Goal: Task Accomplishment & Management: Complete application form

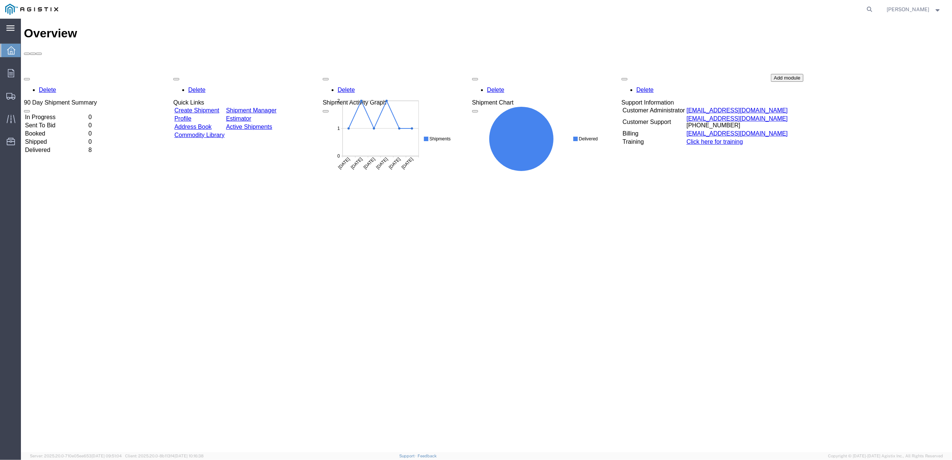
click at [10, 28] on icon at bounding box center [10, 27] width 8 height 5
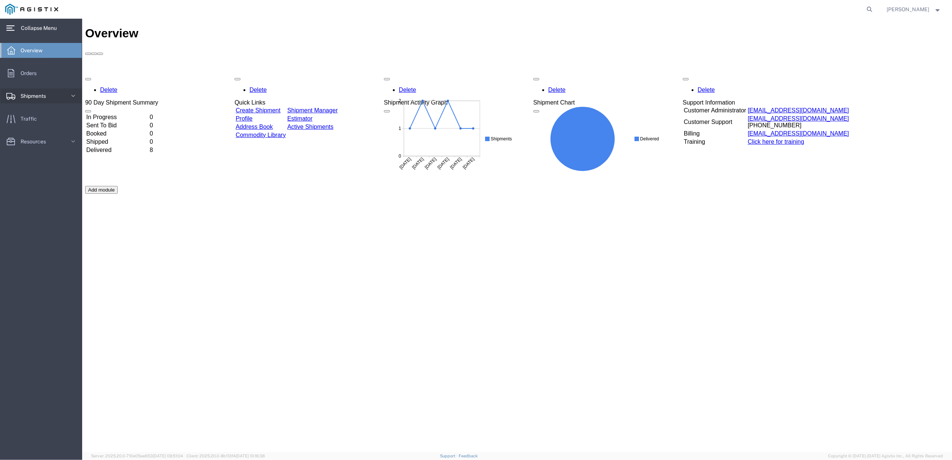
click at [28, 90] on span "Shipments" at bounding box center [36, 96] width 31 height 15
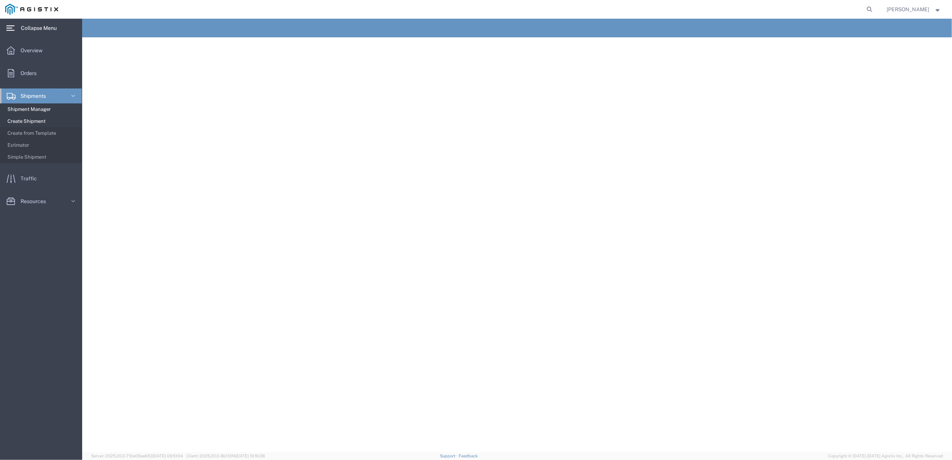
click at [27, 119] on span "Create Shipment" at bounding box center [41, 121] width 69 height 15
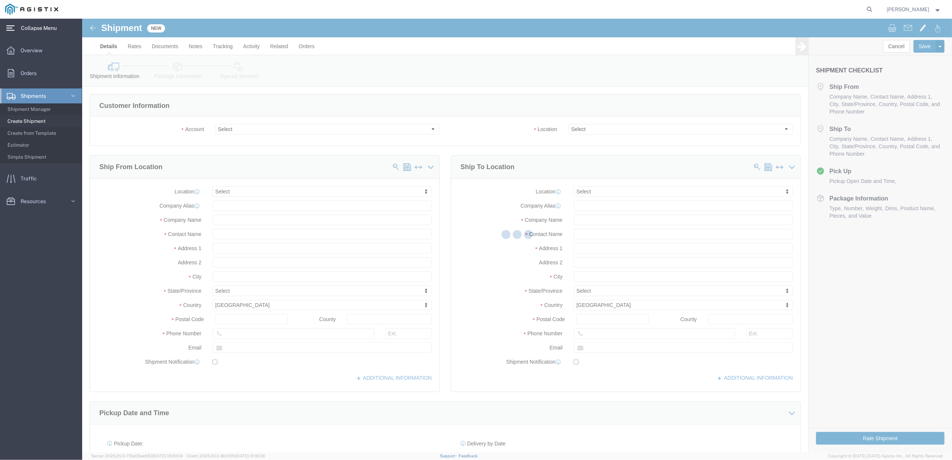
select select
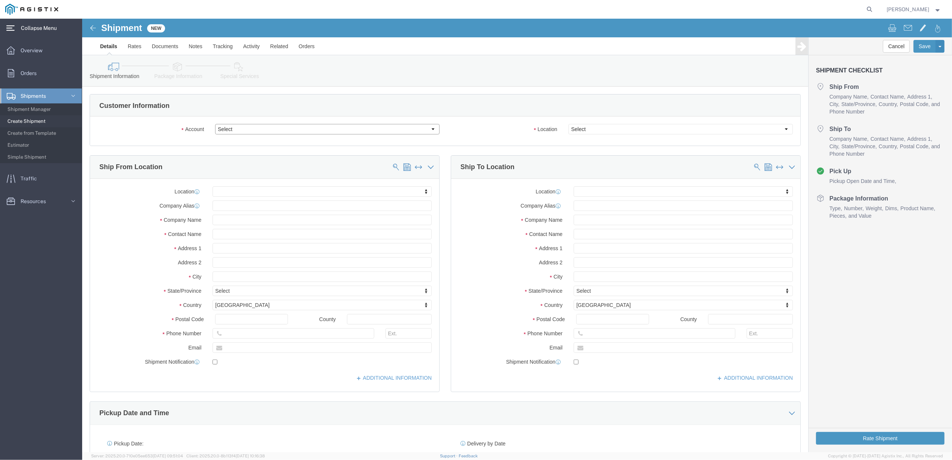
click select "Select PG&E [PERSON_NAME] Buttes Rubber Company LLC"
select select "102095"
click select "Select PG&E [PERSON_NAME] Buttes Rubber Company LLC"
select select
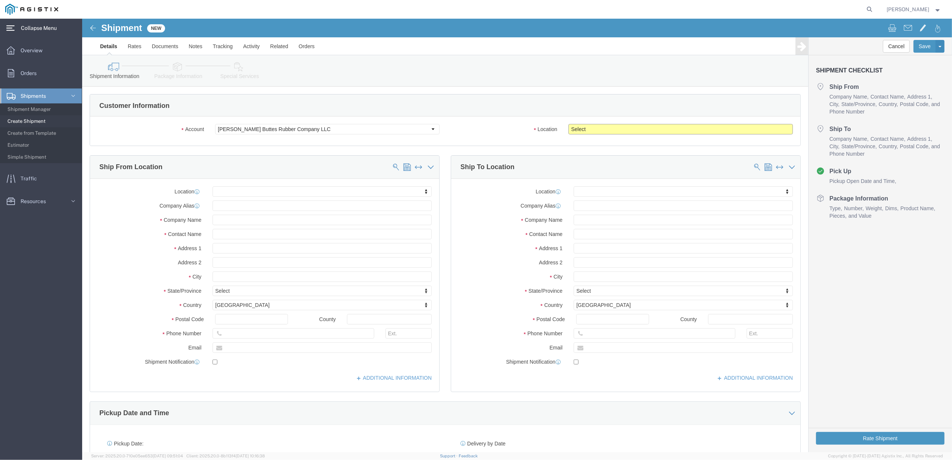
click select "Select [PERSON_NAME]"
select select "34664"
click select "Select [PERSON_NAME]"
click div "Customer Information"
click select "Select PG&E [PERSON_NAME] Buttes Rubber Company LLC"
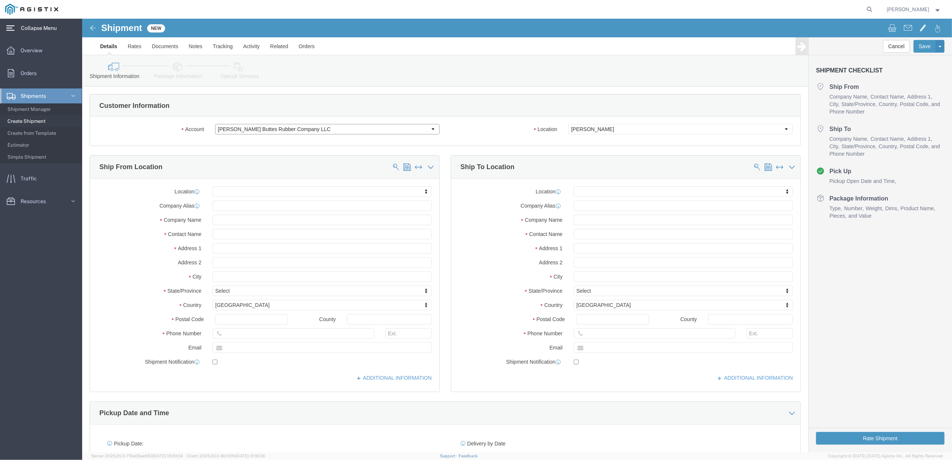
select select "9596"
click select "Select PG&E [PERSON_NAME] Buttes Rubber Company LLC"
select select
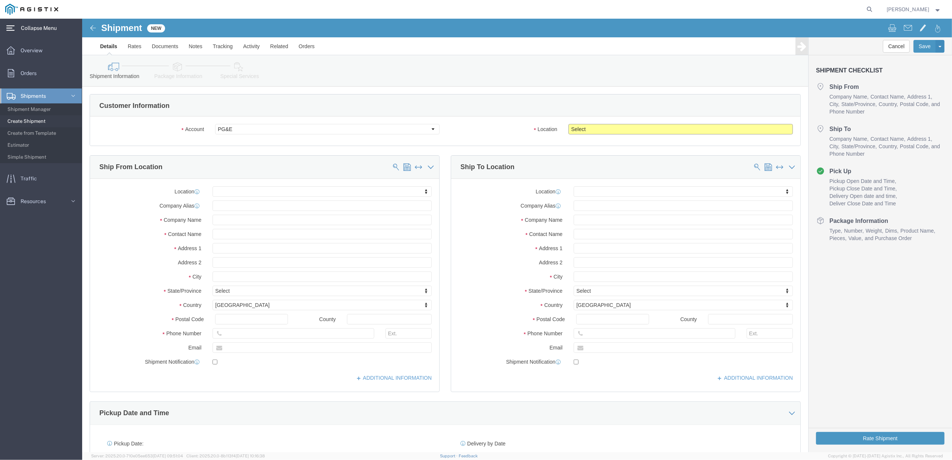
click select "Select All Others [GEOGRAPHIC_DATA] [GEOGRAPHIC_DATA] [GEOGRAPHIC_DATA] [GEOGRA…"
select select "23082"
click select "Select All Others [GEOGRAPHIC_DATA] [GEOGRAPHIC_DATA] [GEOGRAPHIC_DATA] [GEOGRA…"
click input "text"
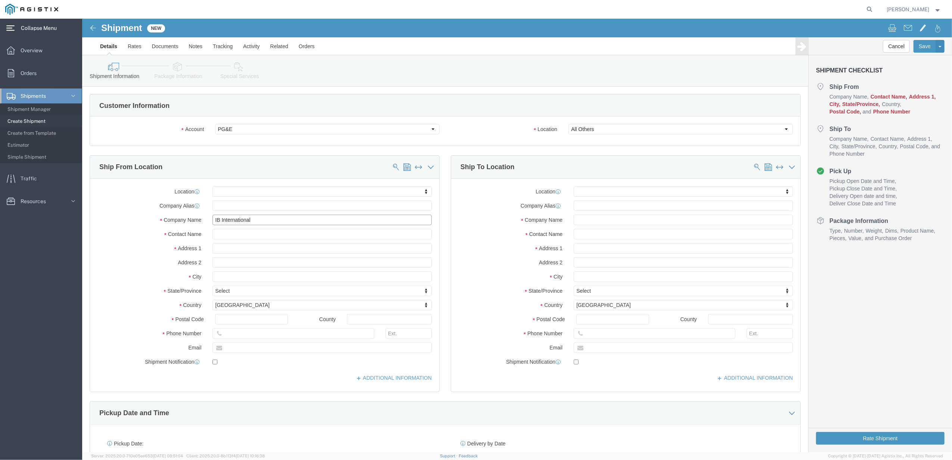
type input "IB International"
type input "[PERSON_NAME]"
type input "[STREET_ADDRESS]"
type input "Suite E"
type input "[PERSON_NAME]"
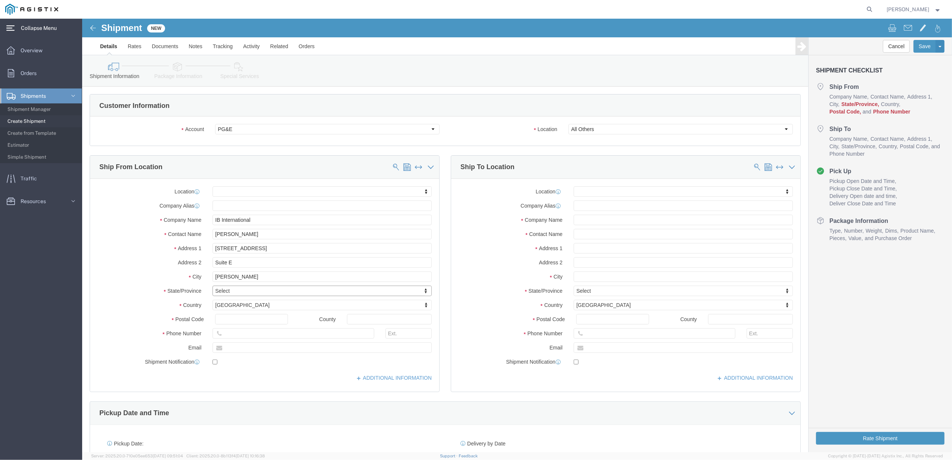
type input "i"
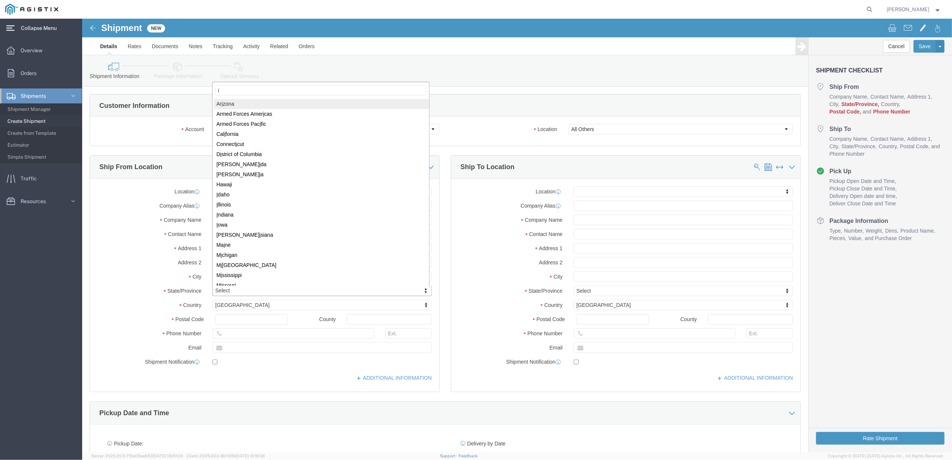
type input "il"
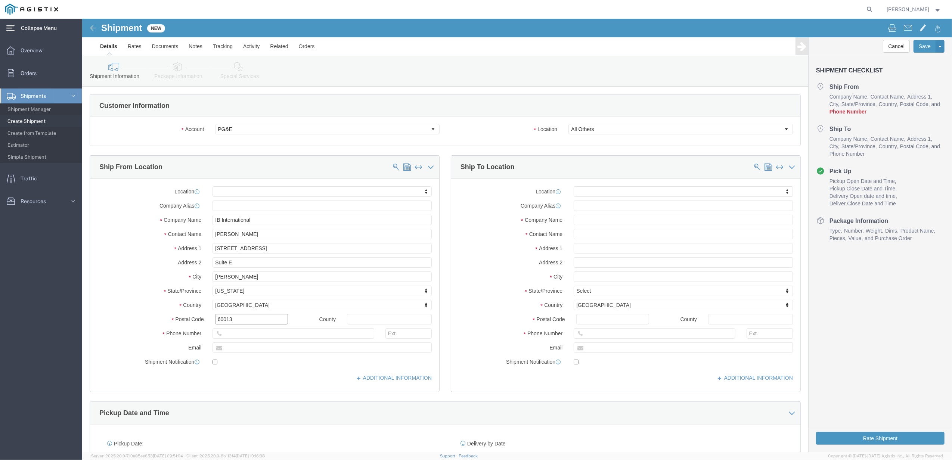
type input "60013"
type input "2248882599"
type input "m"
type input "[EMAIL_ADDRESS][DOMAIN_NAME]"
checkbox input "true"
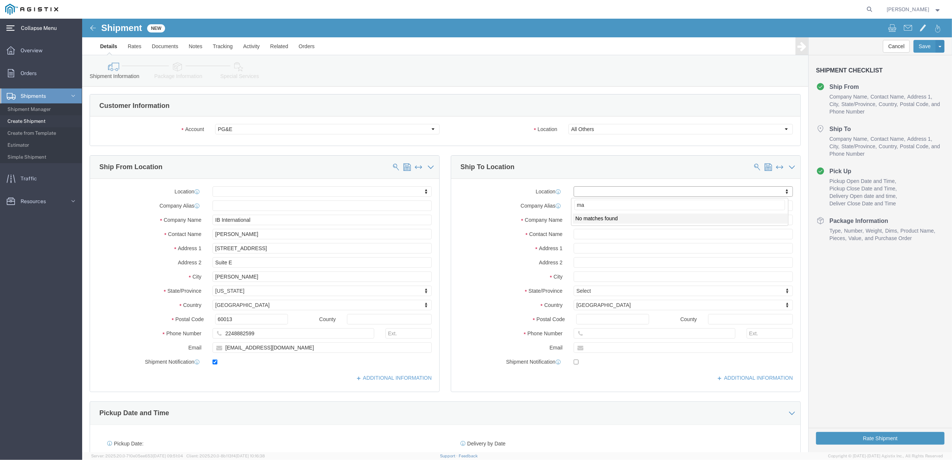
type input "m"
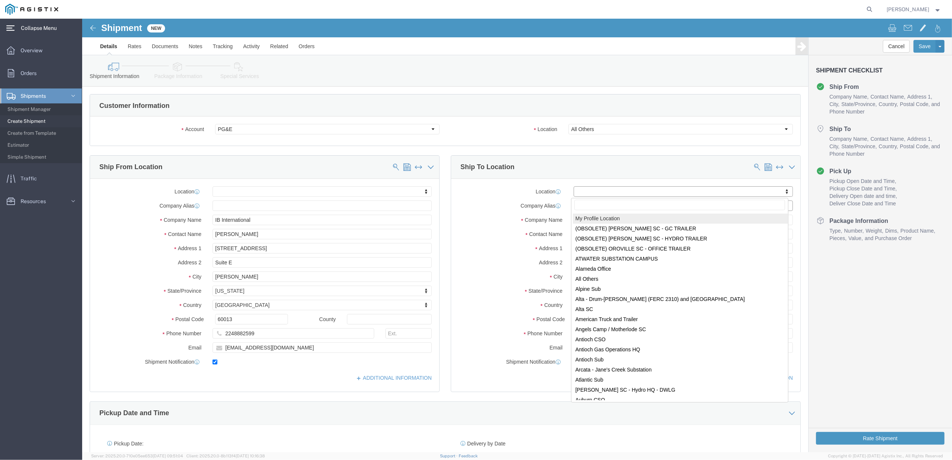
select select "MYPROFILE"
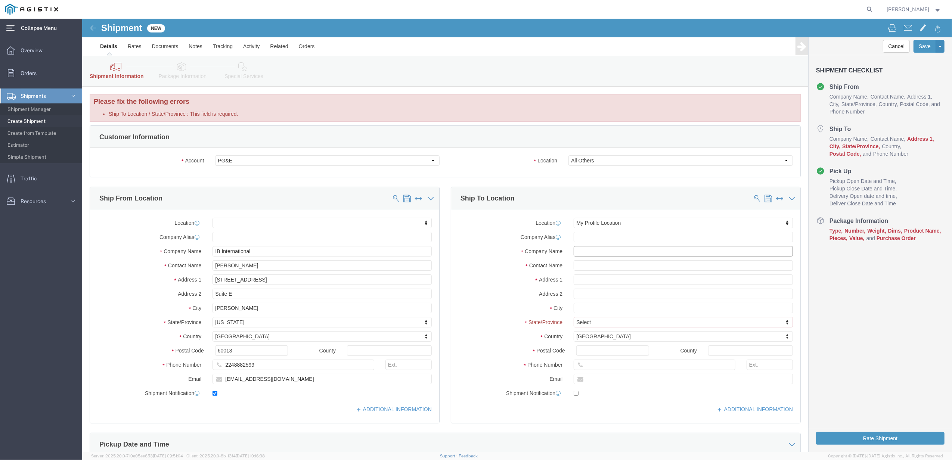
type input "[PERSON_NAME] Buttes Rubber Company LLC"
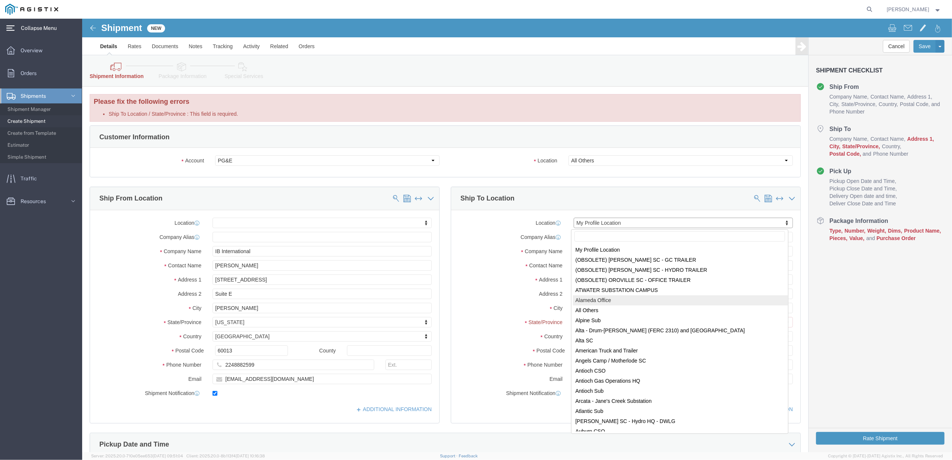
select select "23082"
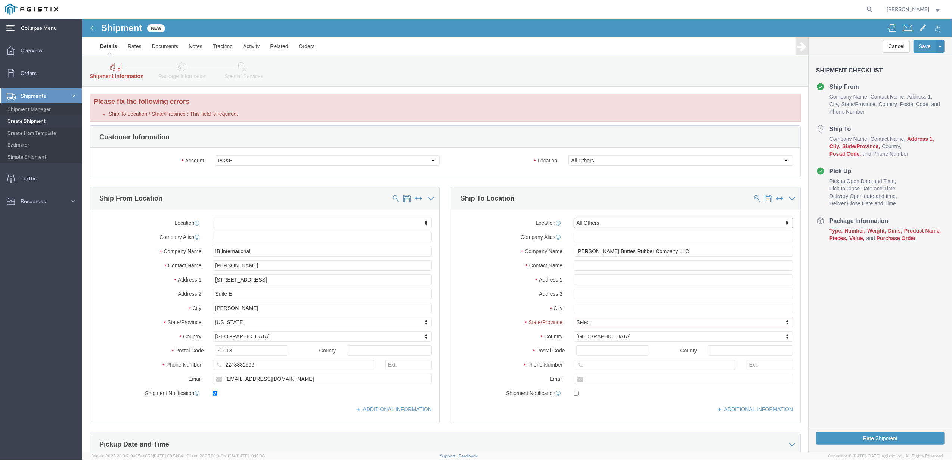
select select "CA"
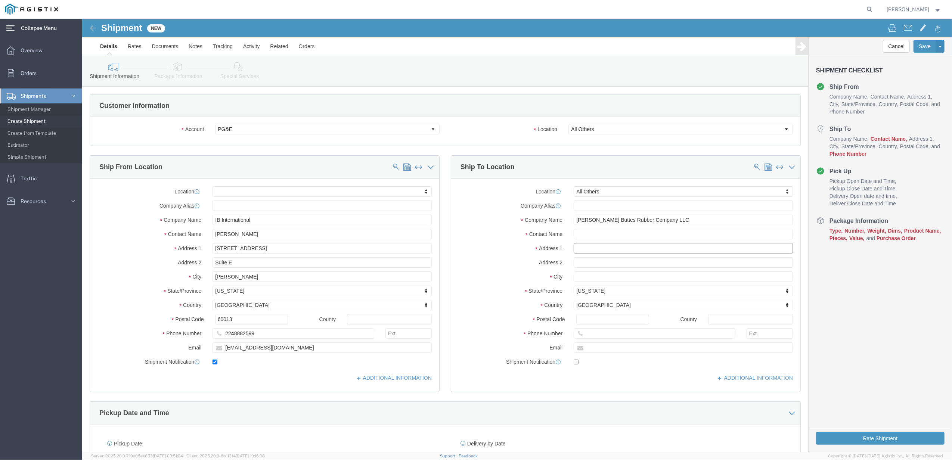
click input "text"
drag, startPoint x: 537, startPoint y: 230, endPoint x: 397, endPoint y: 214, distance: 141.0
click div "Location All Others My Profile Location (OBSOLETE) [GEOGRAPHIC_DATA] SC - GC TR…"
type input "[STREET_ADDRESS][PERSON_NAME]"
select select
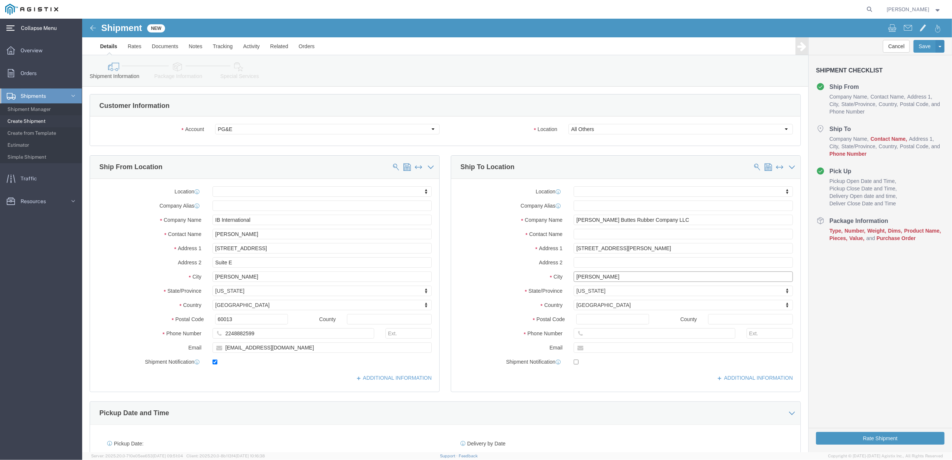
type input "[PERSON_NAME]"
type input "95955"
type input "5303701777"
type input "[EMAIL_ADDRESS][DOMAIN_NAME]"
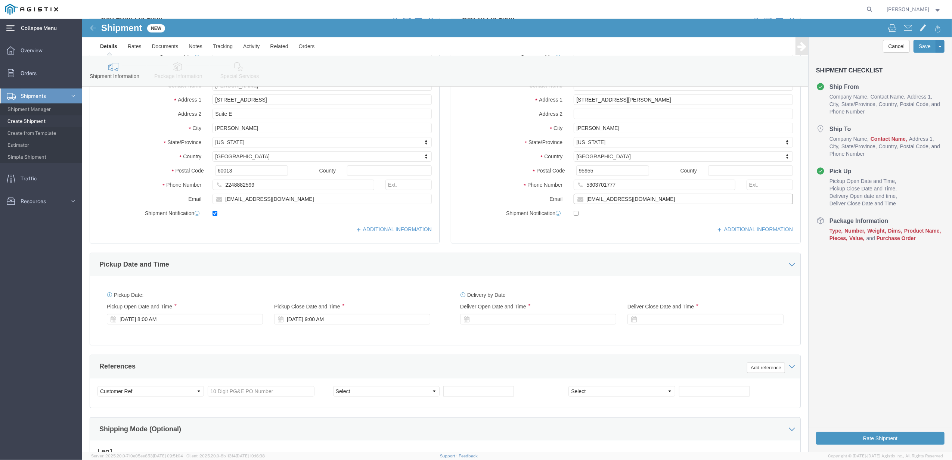
scroll to position [149, 0]
click div "[DATE] 8:00 AM"
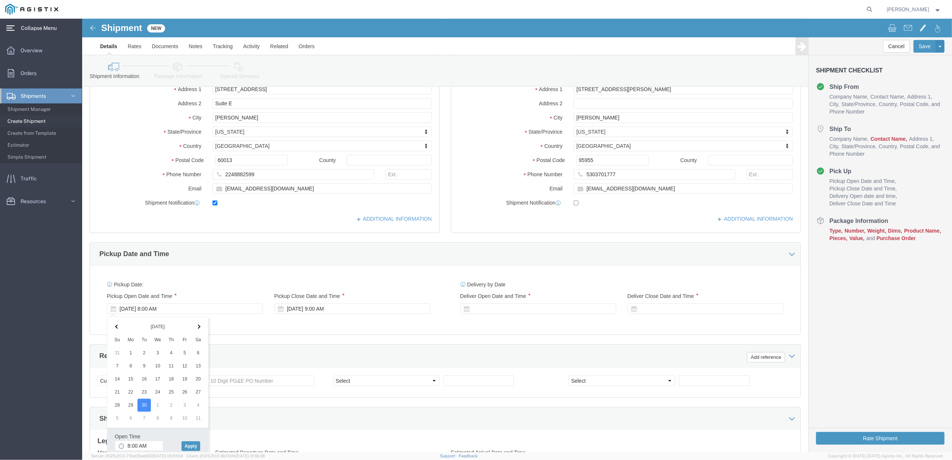
click div "Pickup Date: Pickup Start Date Pickup Start Time Pickup Open Date and Time [DAT…"
click div "[DATE] 8:00 AM"
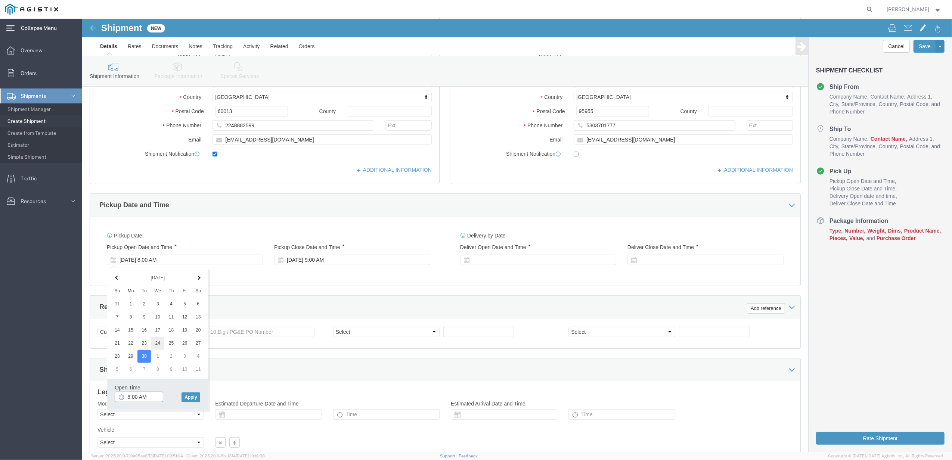
scroll to position [209, 0]
type input "7:00 AM"
click button "Apply"
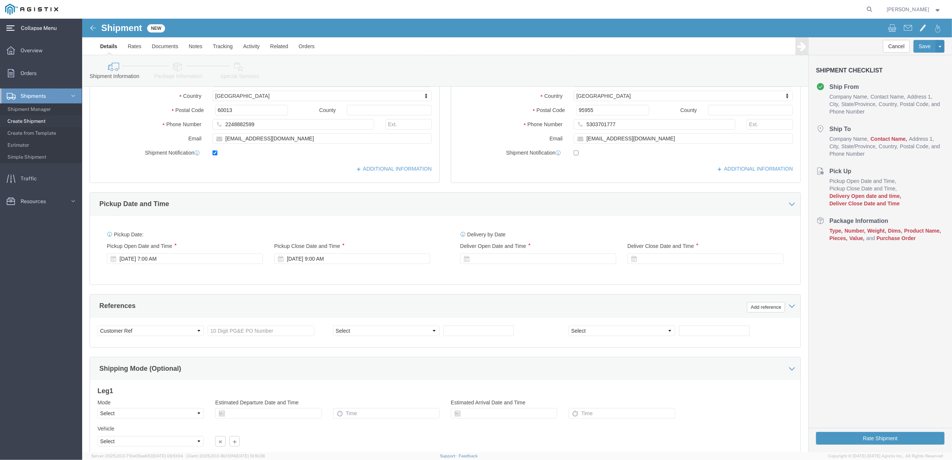
click div "Pickup Start Date Pickup Start Time Pickup Open Date and Time [DATE] 7:00 AM Pi…"
click div "[DATE] 9:00 AM"
type input "3:30 PM"
click button "Apply"
click div
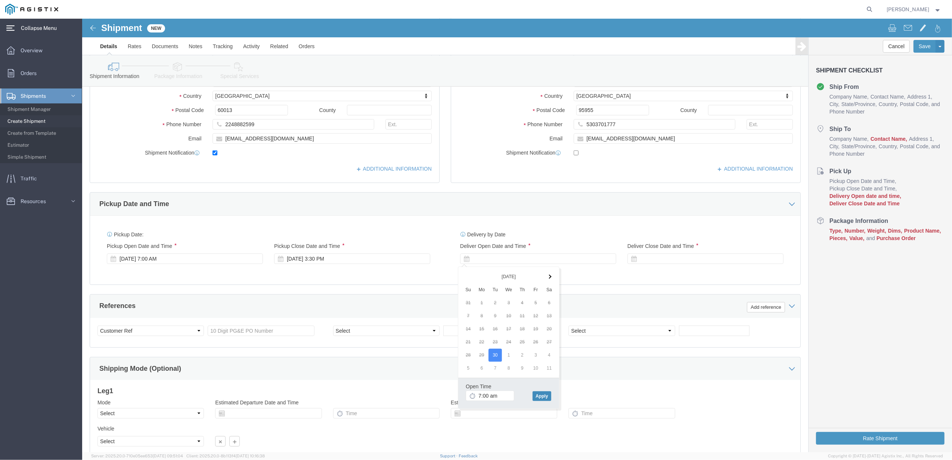
type input "7:00 AM"
click button "Apply"
click div
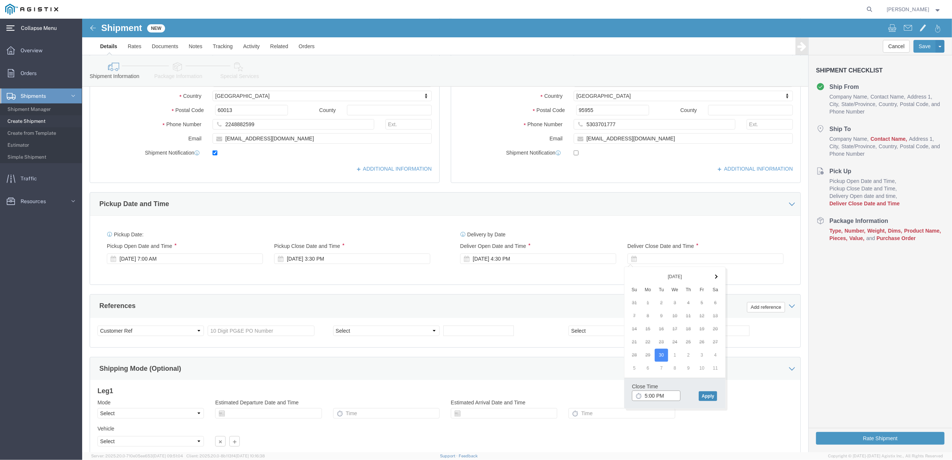
type input "5:00 PM"
click button "Apply"
click div "Customer Information Account Select PG&E [PERSON_NAME] Buttes Rubber Company LL…"
click div "Select Account Type Activity ID Airline Appointment Number ASN Batch Request # …"
click input "text"
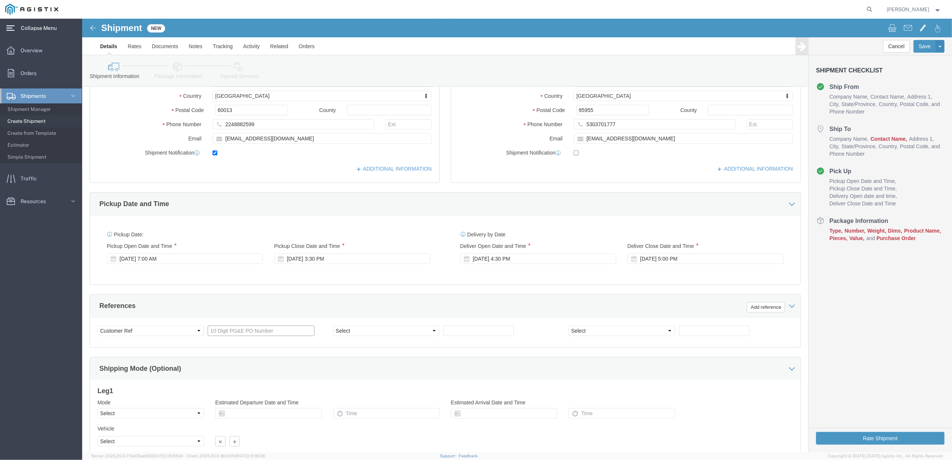
paste input "2701232323"
type input "2701232323"
click div "Customer Information Account Select PG&E [PERSON_NAME] Buttes Rubber Company LL…"
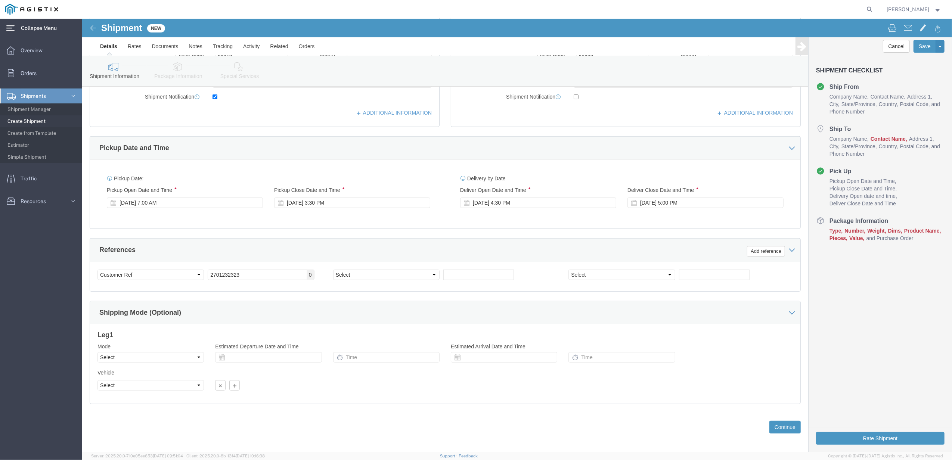
scroll to position [272, 0]
click button "Continue"
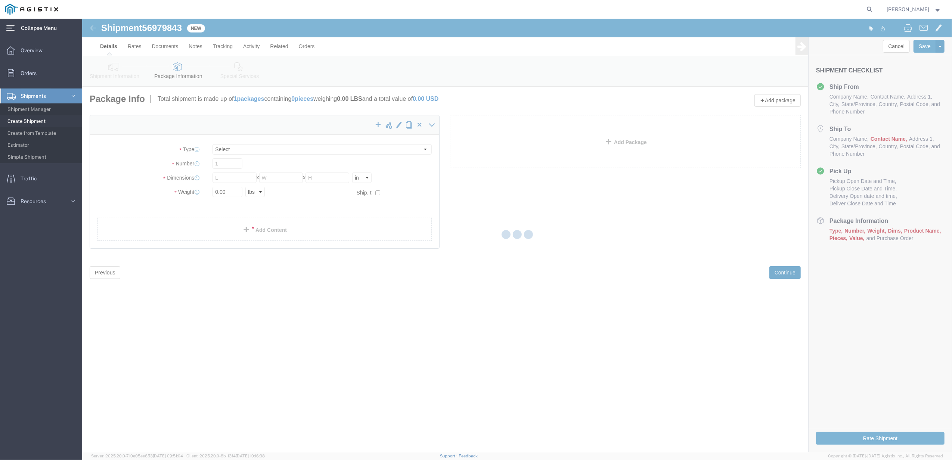
select select "CBOX"
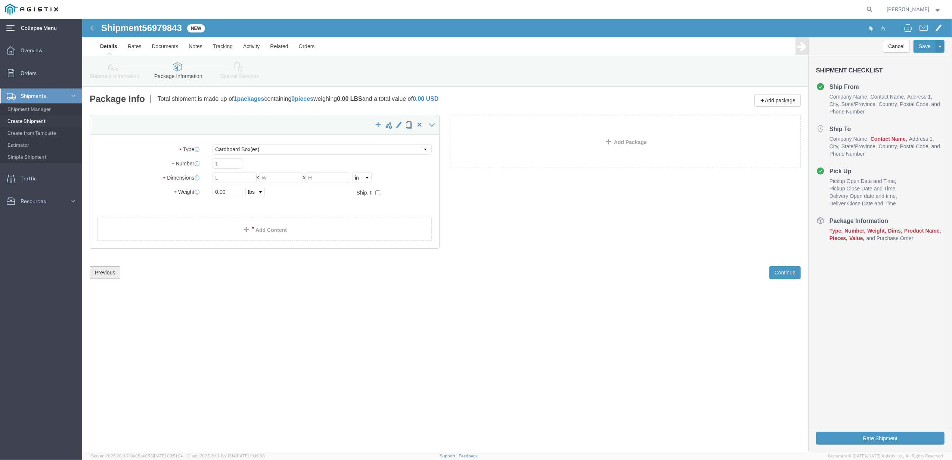
click button "Previous"
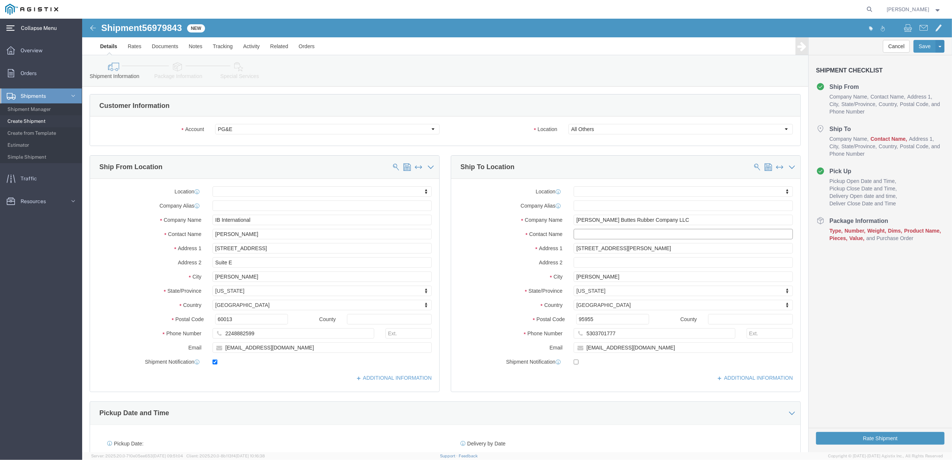
click input "text"
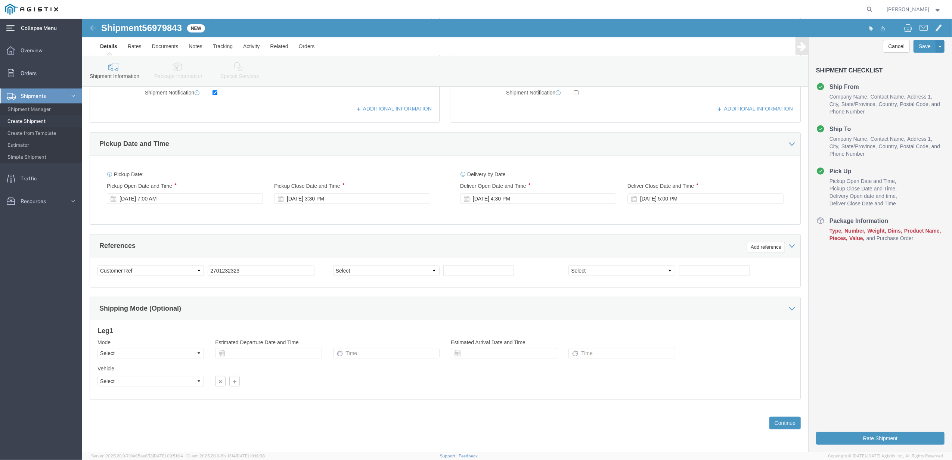
scroll to position [272, 0]
type input "[PERSON_NAME]"
click button "Continue"
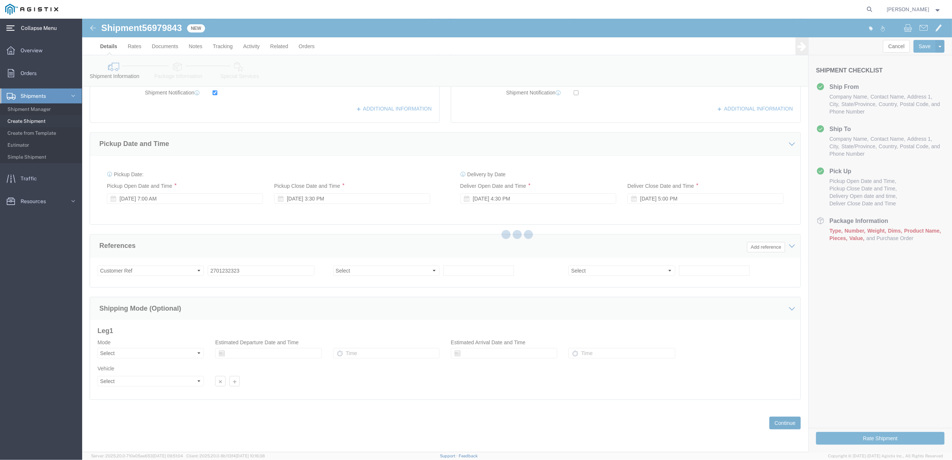
scroll to position [0, 0]
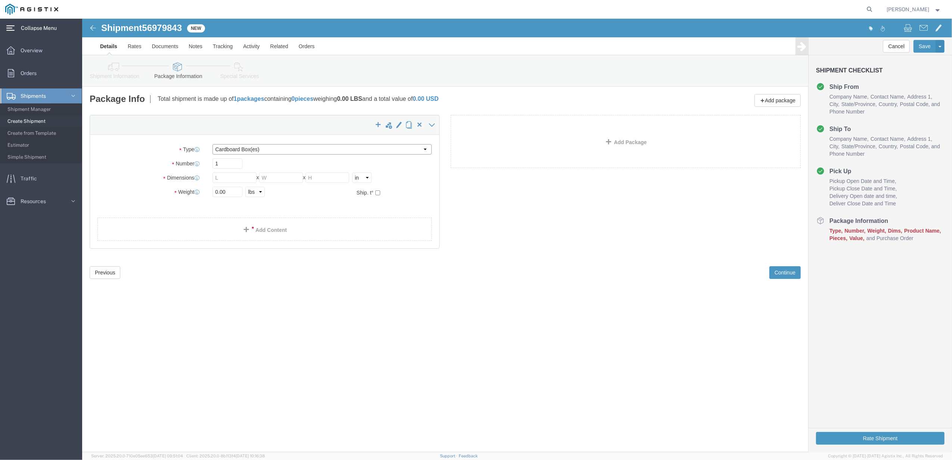
click select "Select Bulk Bundle(s) Cardboard Box(es) Carton(s) Crate(s) Drum(s) (Fiberboard)…"
select select "PSNS"
click select "Select Bulk Bundle(s) Cardboard Box(es) Carton(s) Crate(s) Drum(s) (Fiberboard)…"
click div "Package Type Select Bulk Bundle(s) Cardboard Box(es) Carton(s) Crate(s) Drum(s)…"
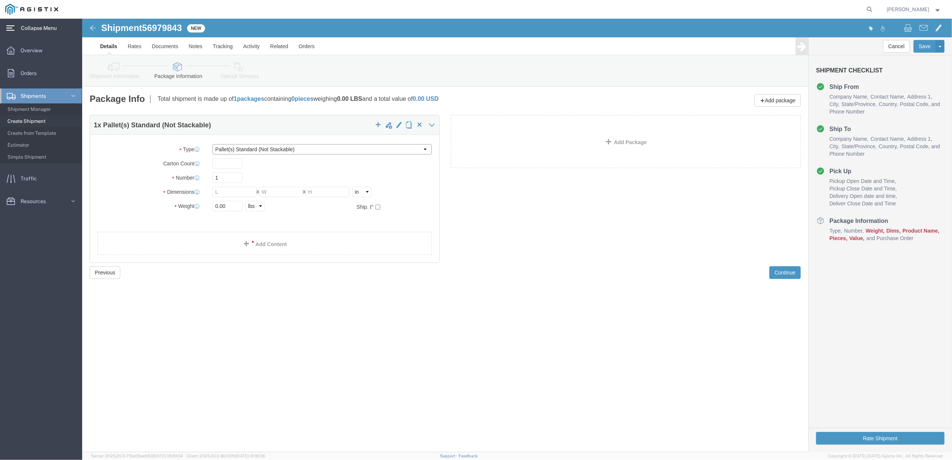
click select "Select Bulk Bundle(s) Cardboard Box(es) Carton(s) Crate(s) Drum(s) (Fiberboard)…"
click input "1"
click input "text"
type input "48"
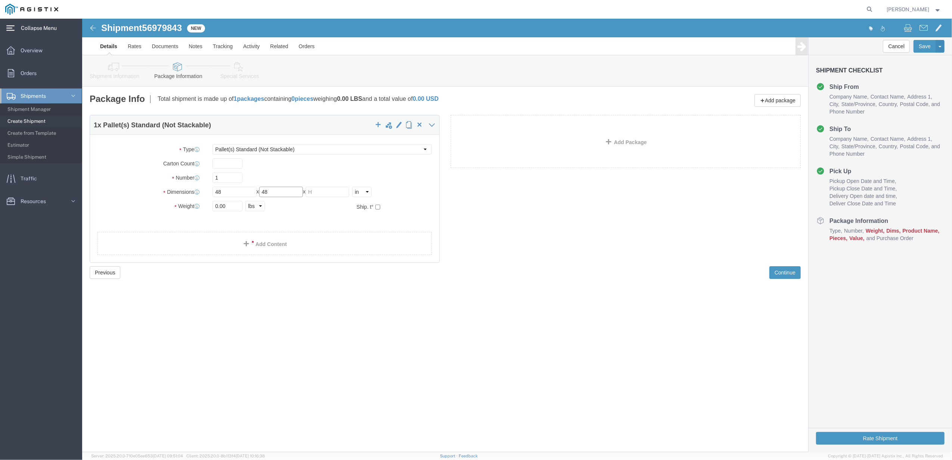
type input "48"
type input "60"
type input "450"
click link "Add Content"
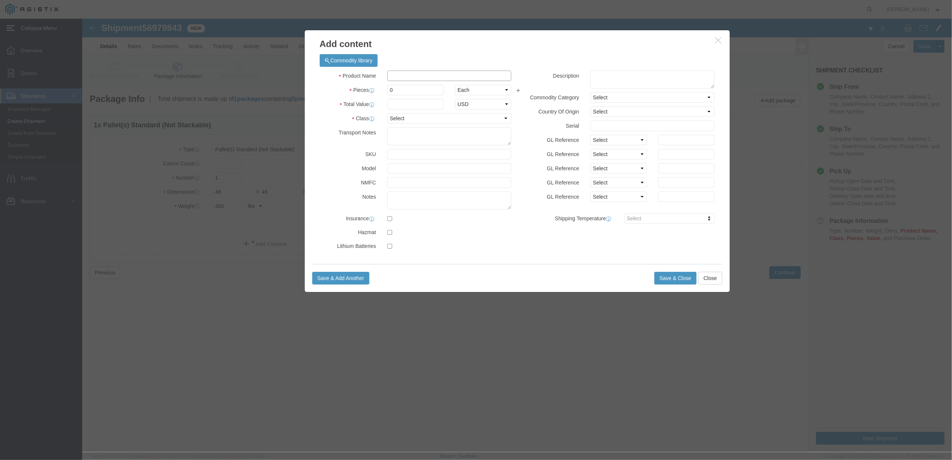
click input "text"
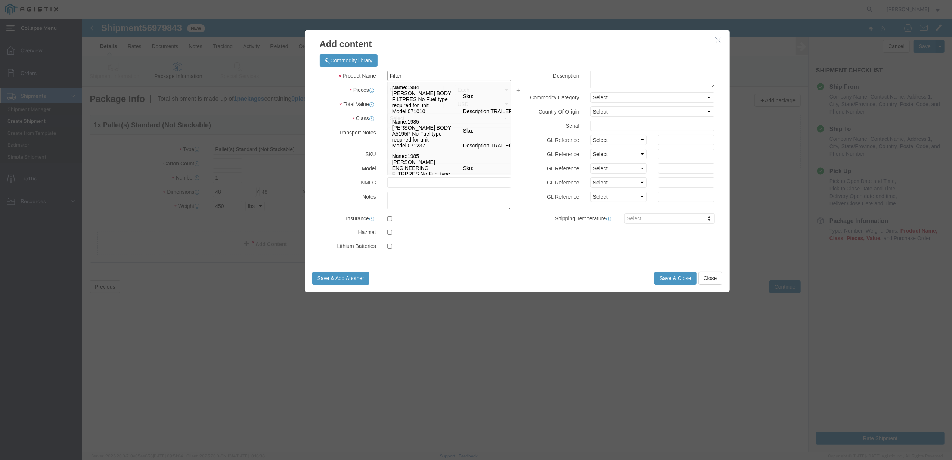
type input "FILTER ELEMENTS"
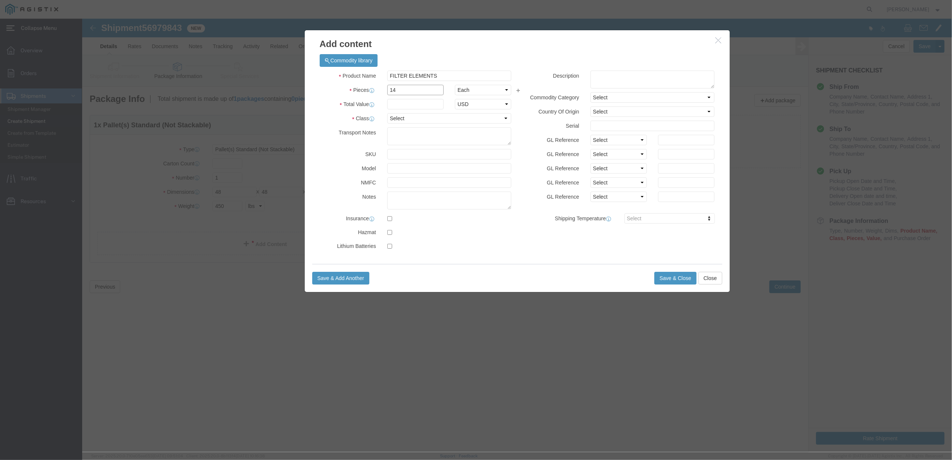
type input "14"
type input "13563.20"
select select "USD"
click input "checkbox"
checkbox input "true"
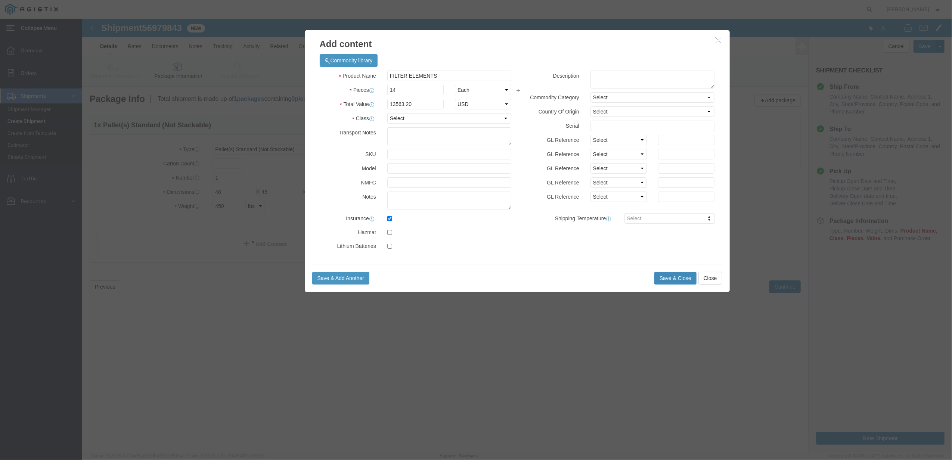
click button "Save & Close"
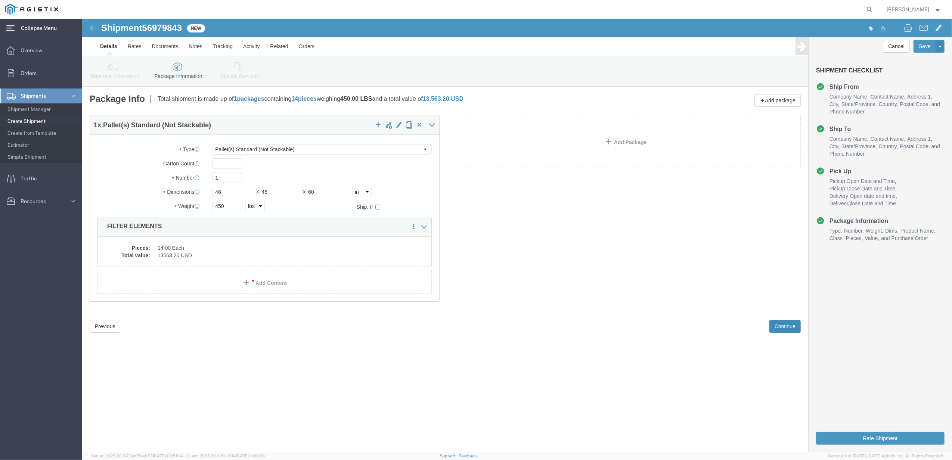
click button "Continue"
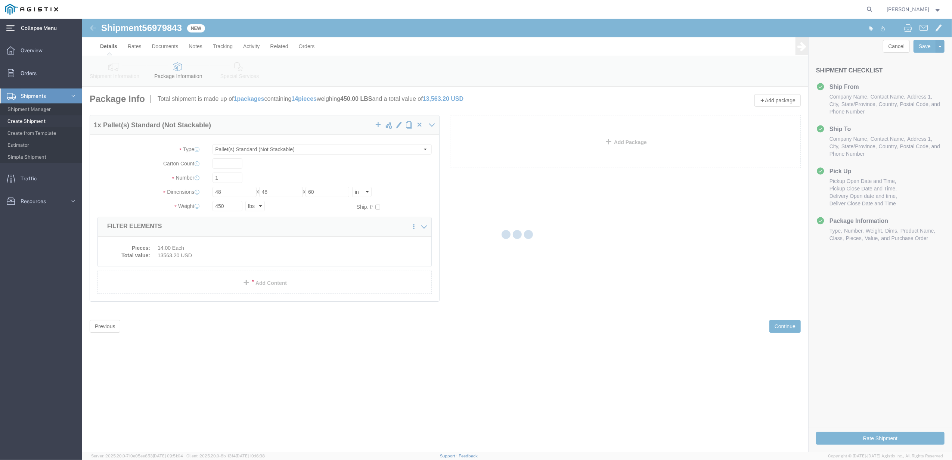
select select
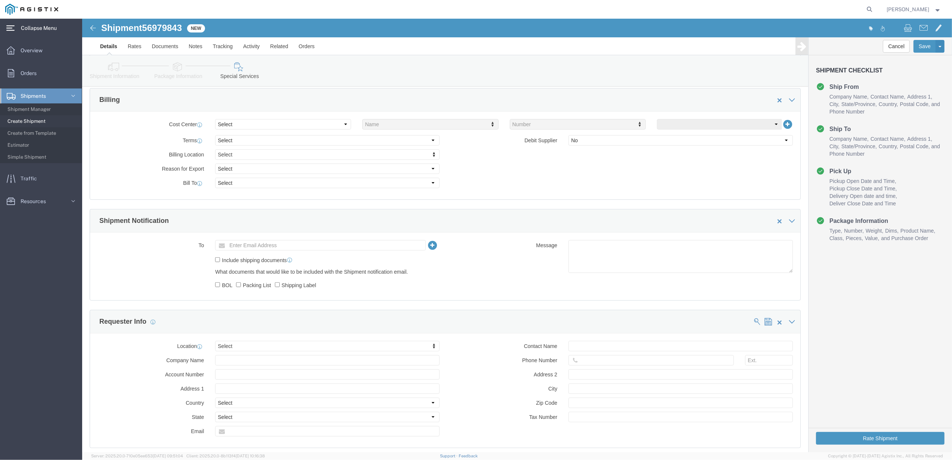
scroll to position [349, 0]
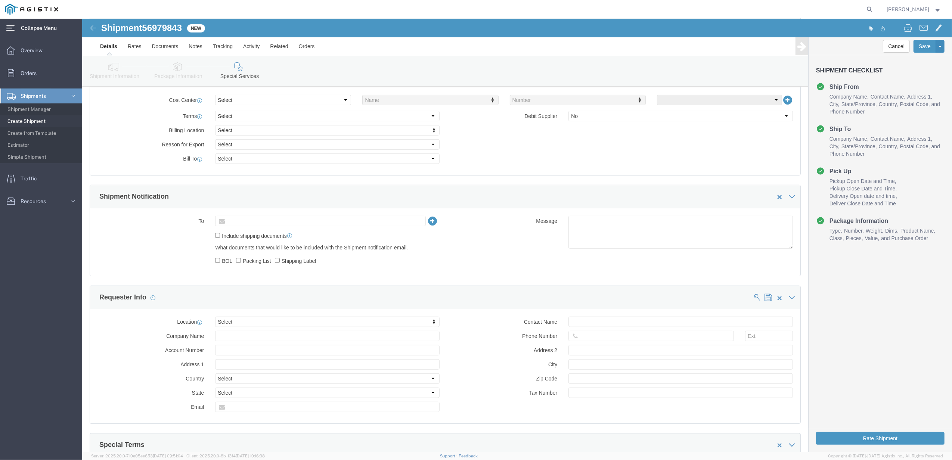
click input "text"
type input "[EMAIL_ADDRESS][DOMAIN_NAME]"
click input "Shipping Label"
checkbox input "true"
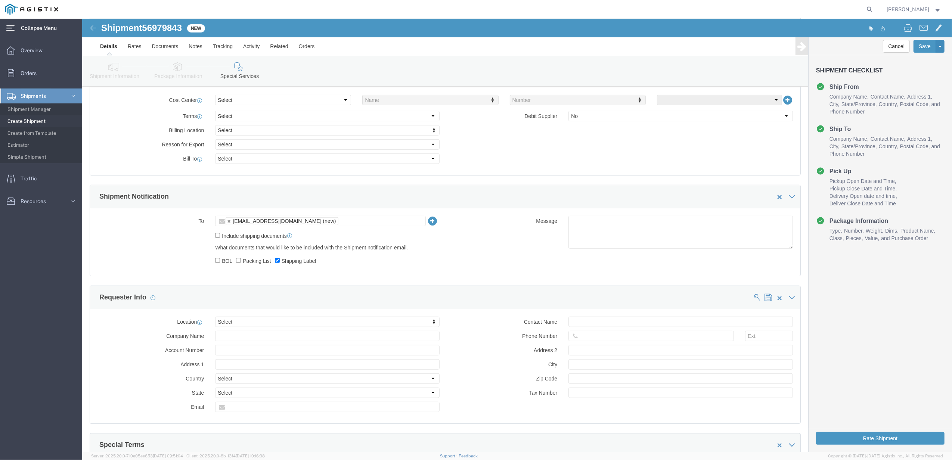
click label "Packing List"
click input "Packing List"
checkbox input "true"
click div "What documents that would like to be included with the Shipment notification em…"
click input "BOL"
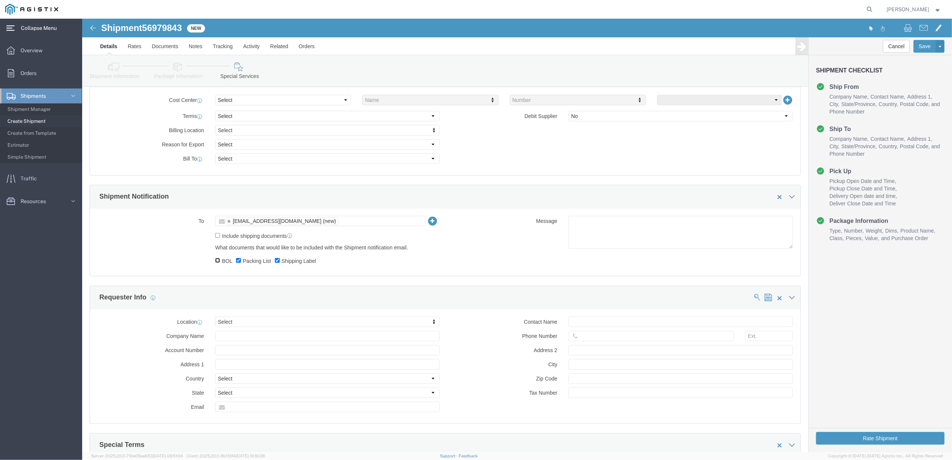
checkbox input "true"
click input "Include shipping documents"
checkbox input "true"
click div "To [EMAIL_ADDRESS][DOMAIN_NAME] (new) [EMAIL_ADDRESS][DOMAIN_NAME] Include ship…"
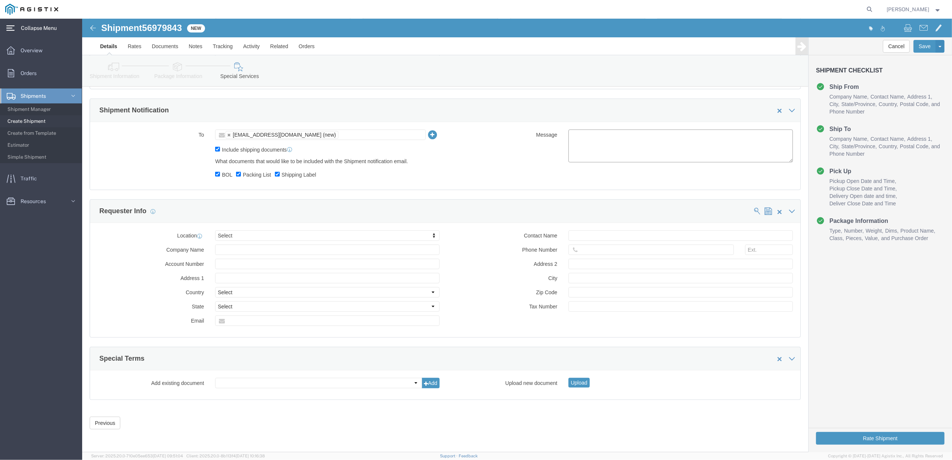
scroll to position [440, 0]
click button "Rate Shipment"
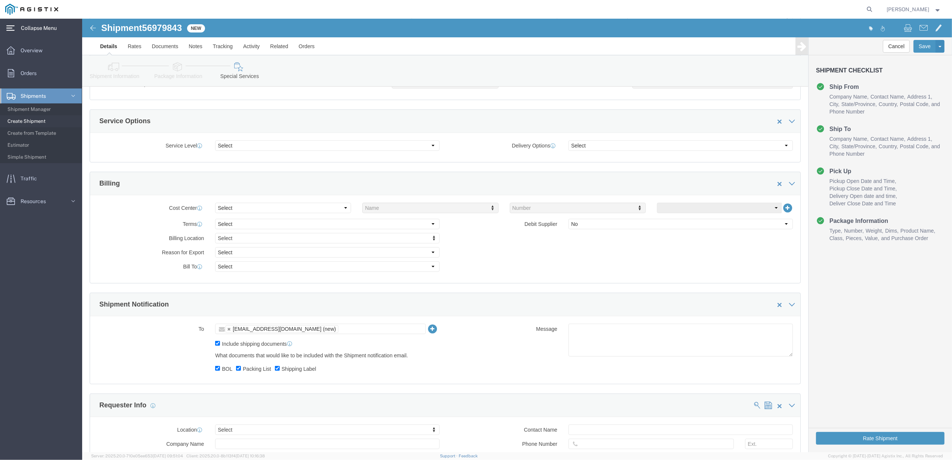
scroll to position [0, 0]
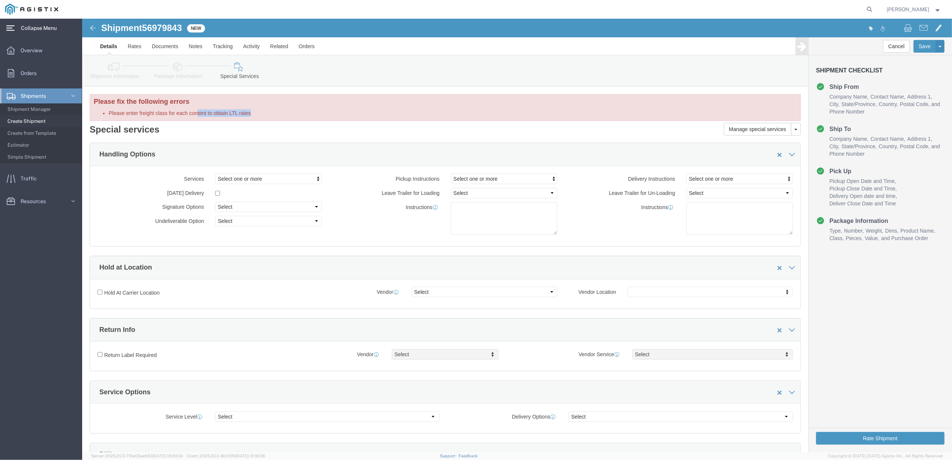
drag, startPoint x: 115, startPoint y: 93, endPoint x: 198, endPoint y: 95, distance: 82.6
click li "Please enter freight class for each content to obtain LTL rates"
drag, startPoint x: 198, startPoint y: 95, endPoint x: 269, endPoint y: 114, distance: 73.5
click h2 "Special services"
drag, startPoint x: 138, startPoint y: 94, endPoint x: 173, endPoint y: 95, distance: 34.4
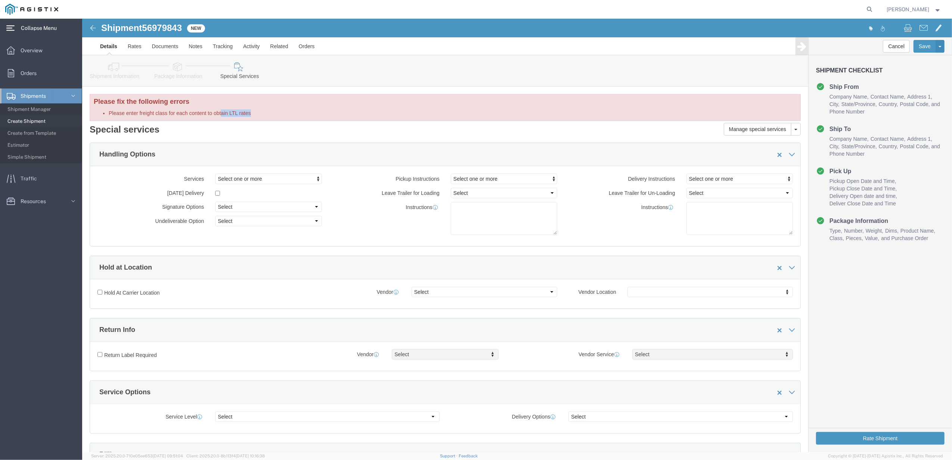
click li "Please enter freight class for each content to obtain LTL rates"
drag, startPoint x: 173, startPoint y: 95, endPoint x: 247, endPoint y: 103, distance: 75.1
click div "Please fix the following errors Ship To Location / State/Province : This field …"
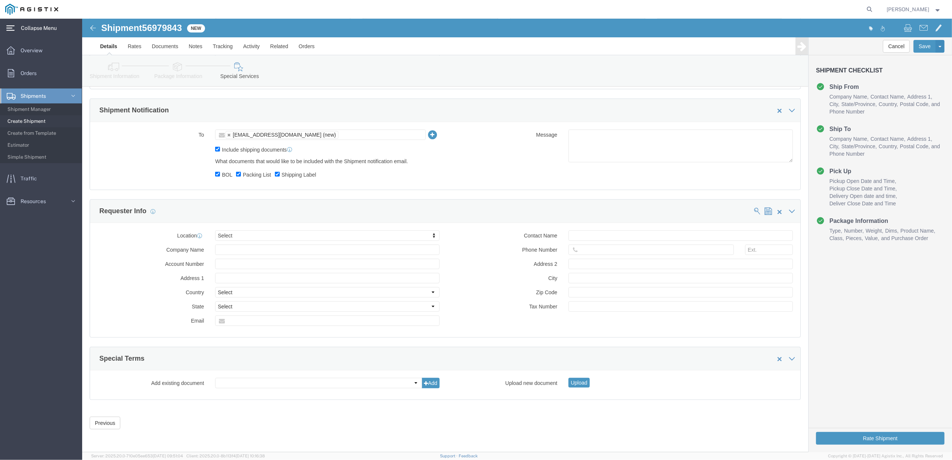
scroll to position [471, 0]
click button "Previous"
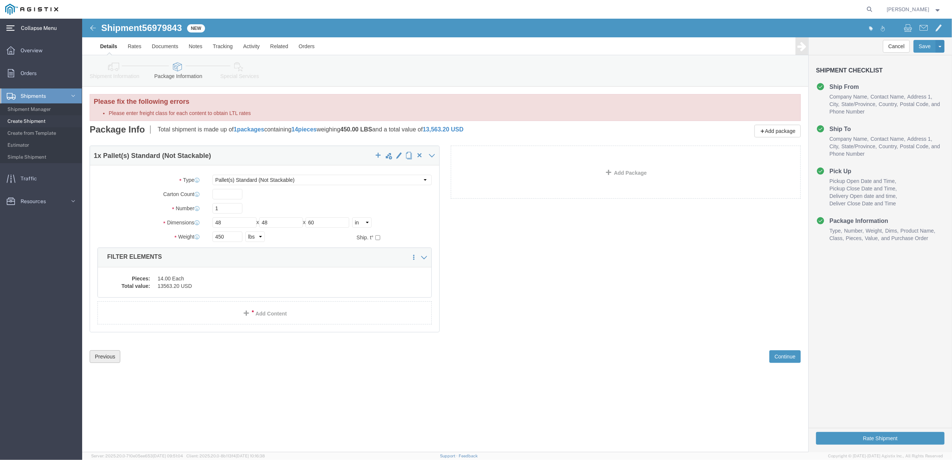
scroll to position [0, 0]
click dd "13563.20 USD"
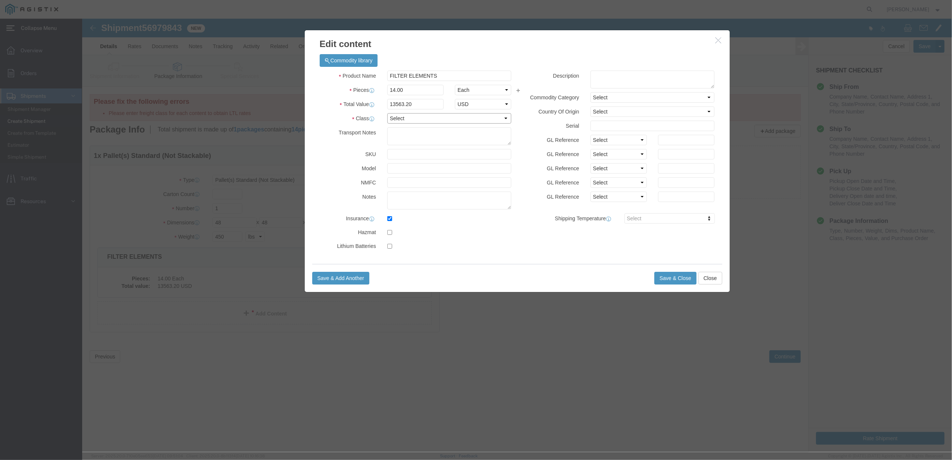
click select "Select 50 55 60 65 70 85 92.5 100 125 175 250 300 400"
select select "70"
click select "Select 50 55 60 65 70 85 92.5 100 125 175 250 300 400"
click button "Save & Close"
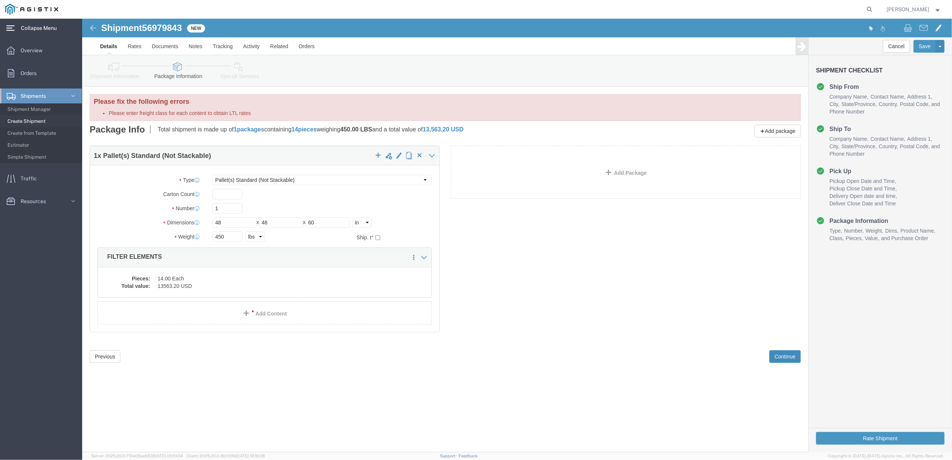
click button "Continue"
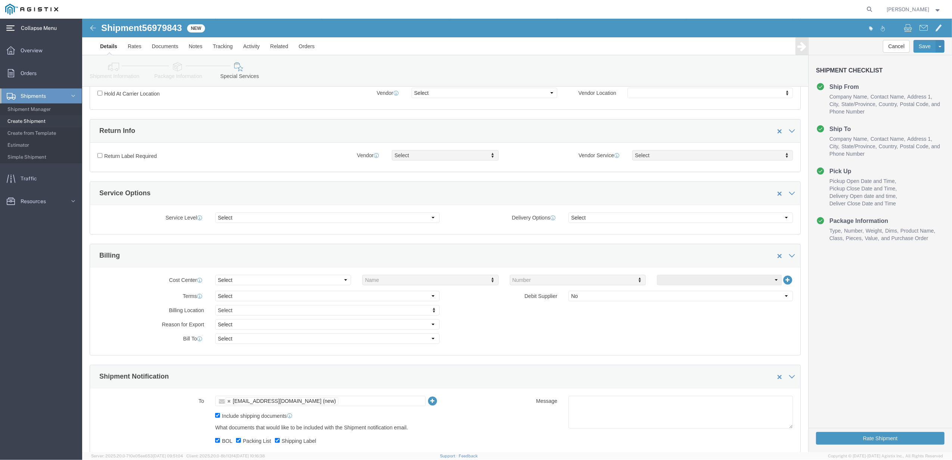
scroll to position [471, 0]
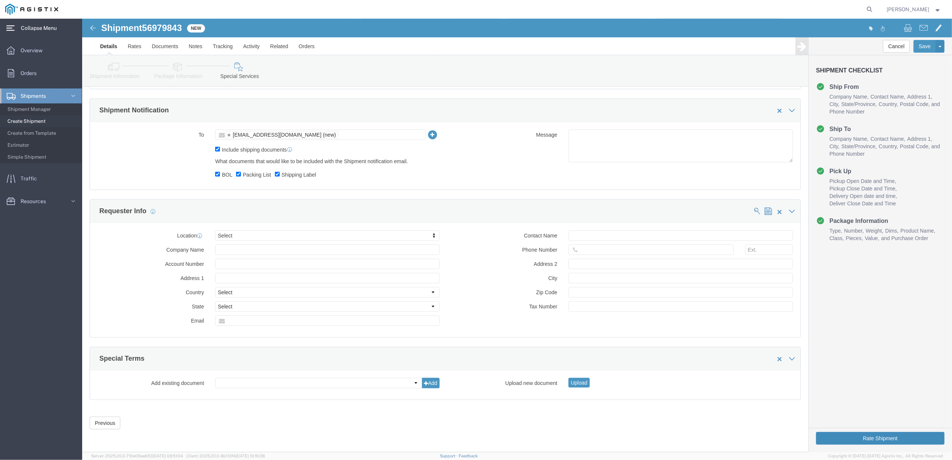
click button "Rate Shipment"
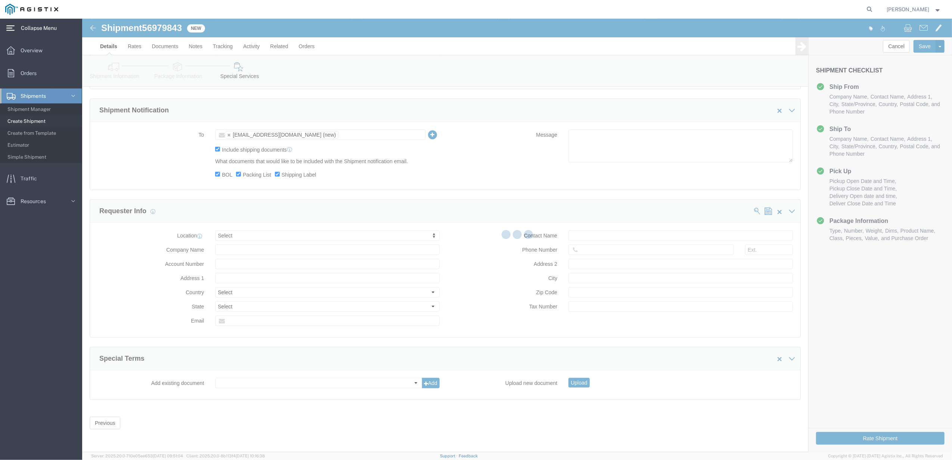
select select
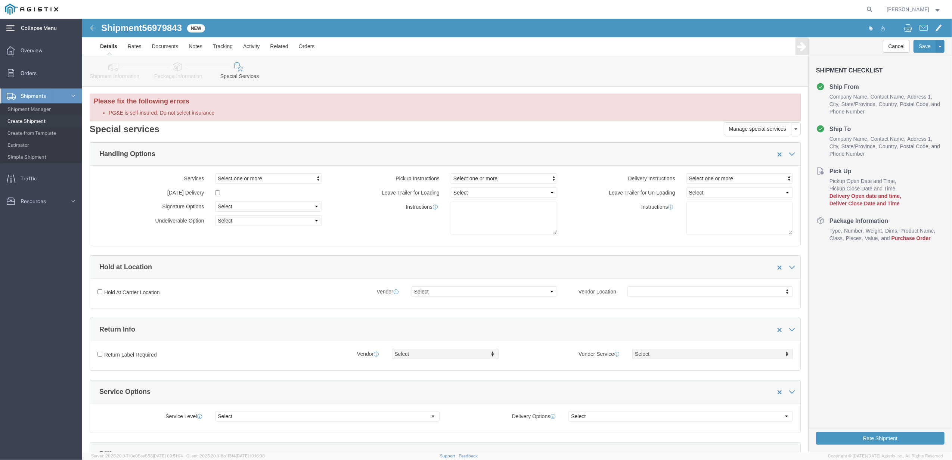
scroll to position [0, 0]
click h2 "Special services"
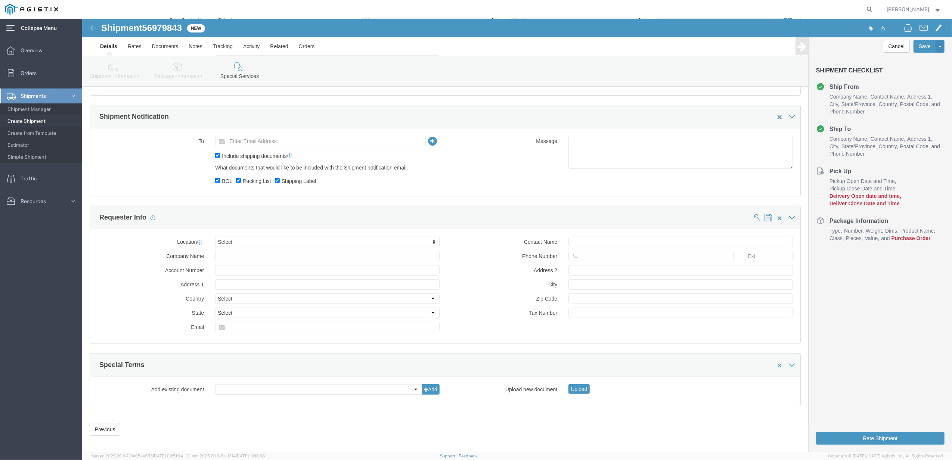
scroll to position [471, 0]
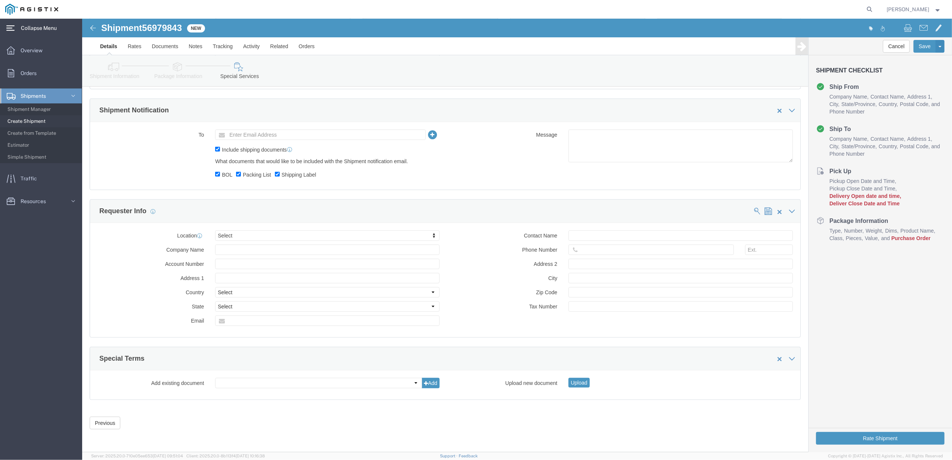
click div "Please fix the following errors PG&E is self-insured. Do not select insurance C…"
click button "Previous"
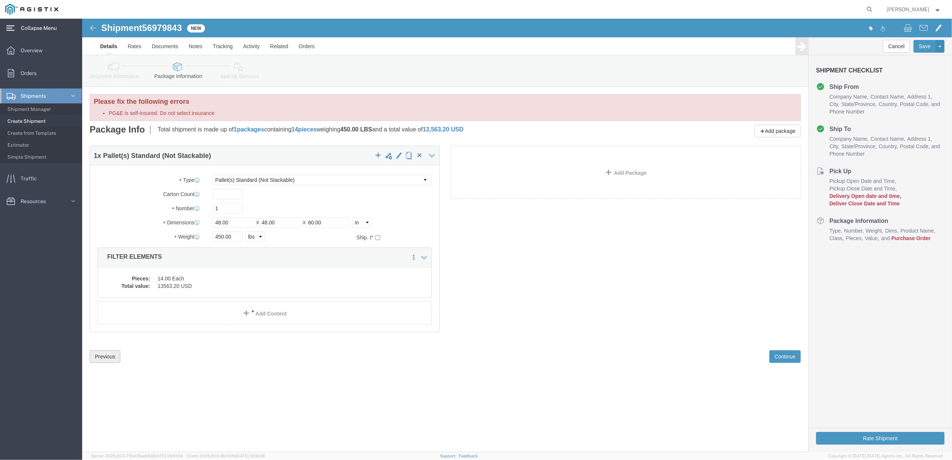
scroll to position [0, 0]
click div "Pieces: 14.00 Each Total value: 13563.20 USD"
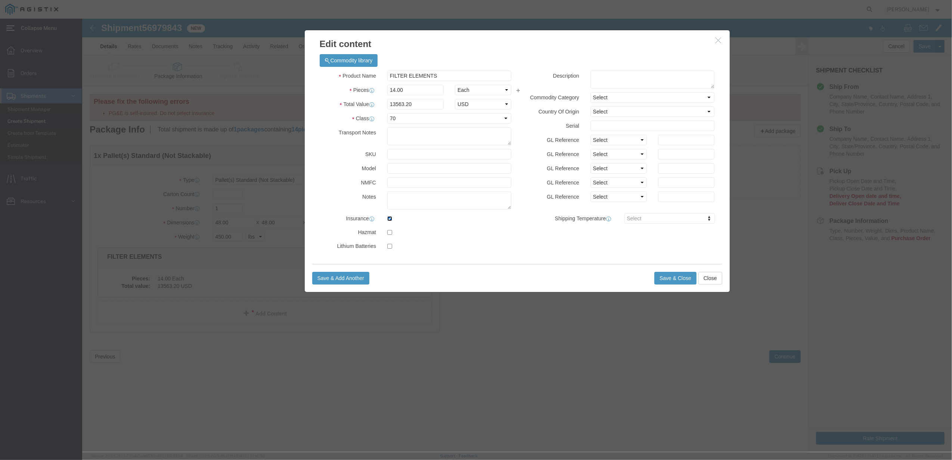
click input "checkbox"
checkbox input "false"
click button "Save & Close"
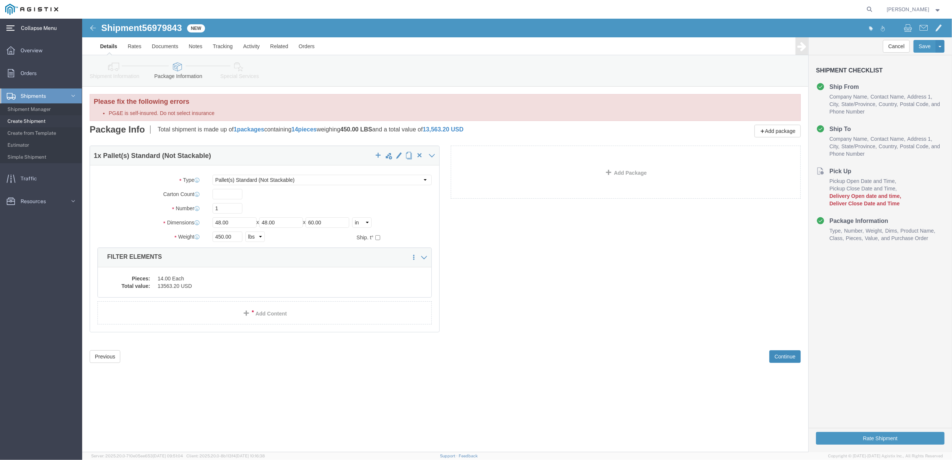
click button "Continue"
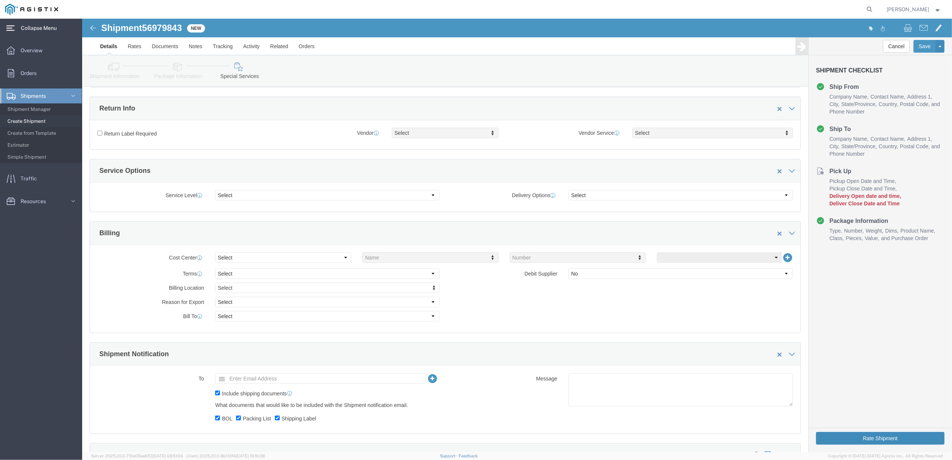
scroll to position [249, 0]
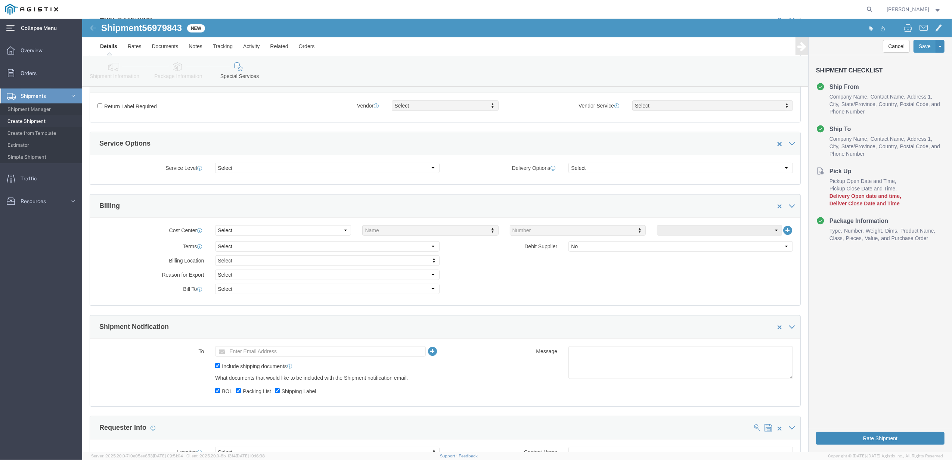
click div "Rate Shipment"
click button "Rate Shipment"
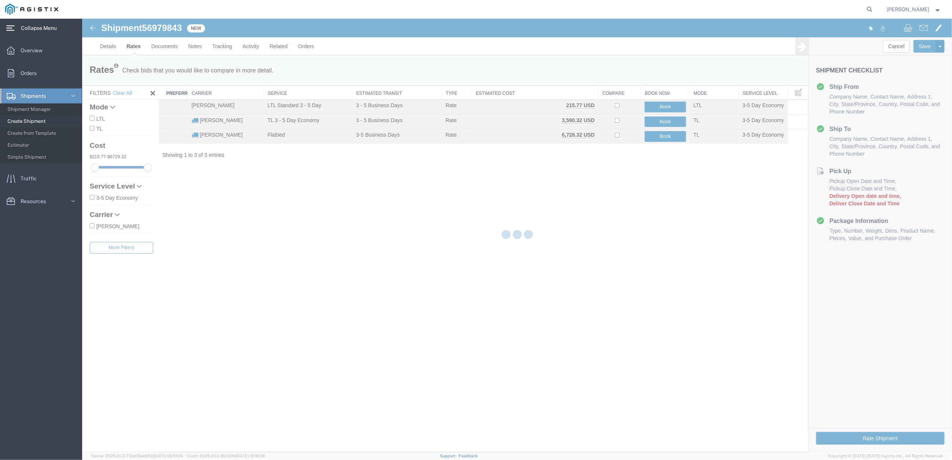
scroll to position [0, 0]
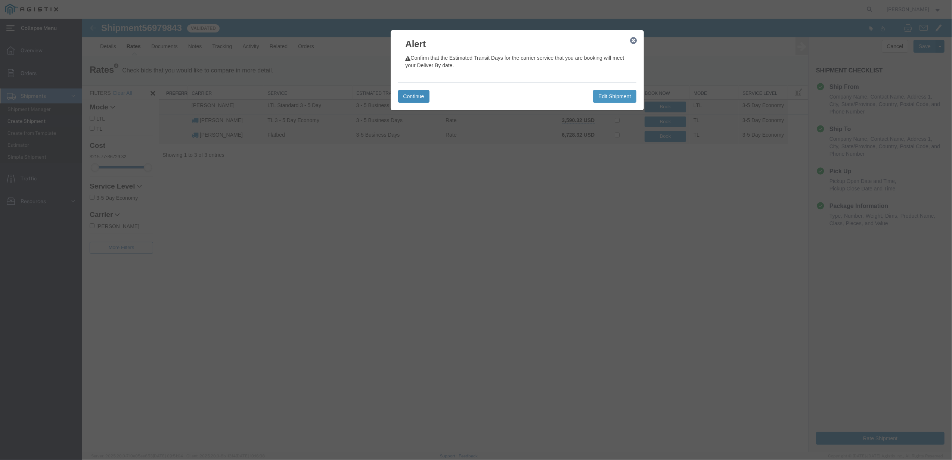
click at [421, 99] on button "Continue" at bounding box center [413, 96] width 31 height 13
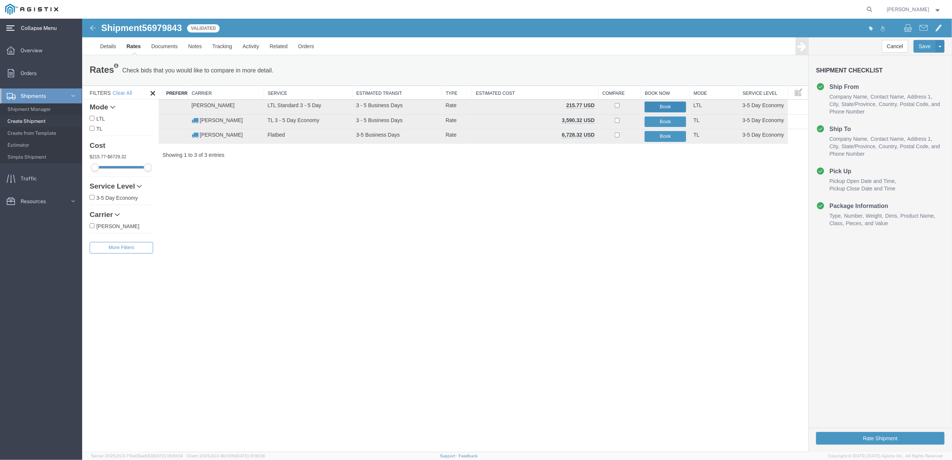
click at [670, 105] on button "Book" at bounding box center [665, 107] width 41 height 11
